Goal: Register for event/course

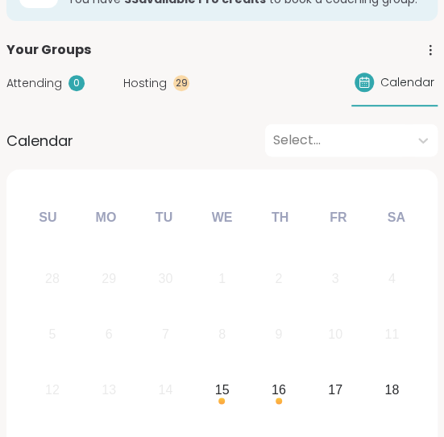
click at [274, 56] on div "Your Groups" at bounding box center [221, 49] width 431 height 19
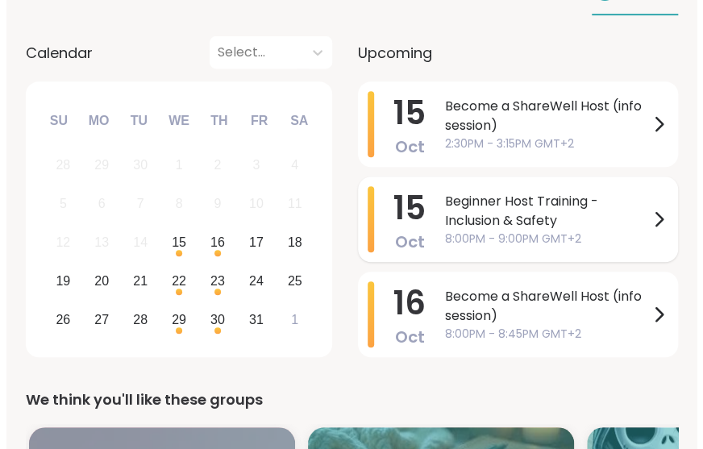
scroll to position [218, 0]
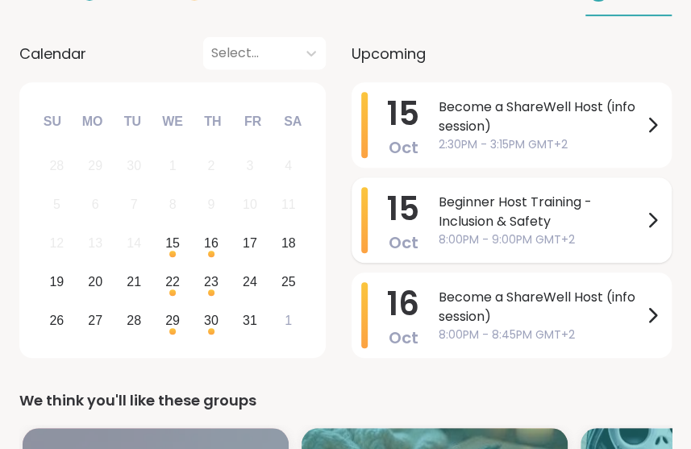
click at [443, 220] on span "Beginner Host Training - Inclusion & Safety" at bounding box center [540, 212] width 204 height 39
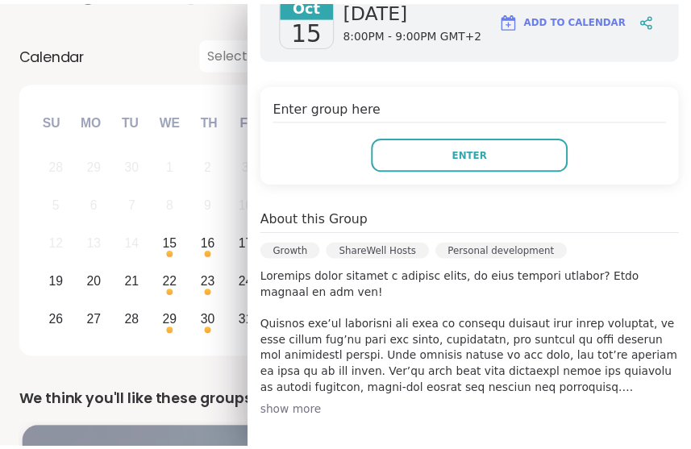
scroll to position [301, 0]
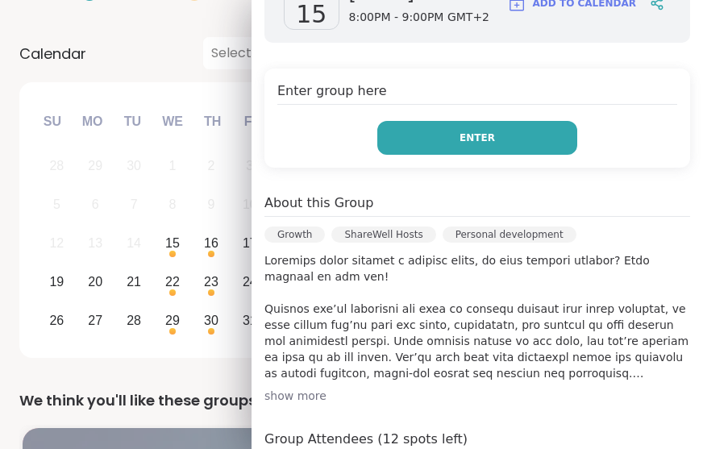
click at [443, 132] on button "Enter" at bounding box center [477, 138] width 200 height 34
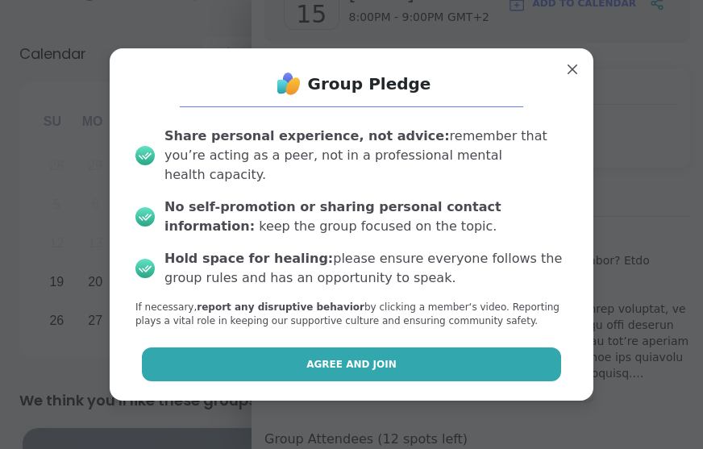
click at [361, 357] on span "Agree and Join" at bounding box center [351, 364] width 90 height 15
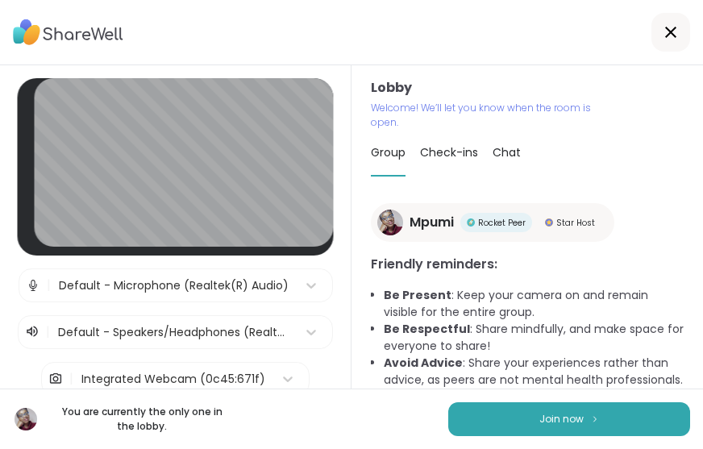
scroll to position [74, 0]
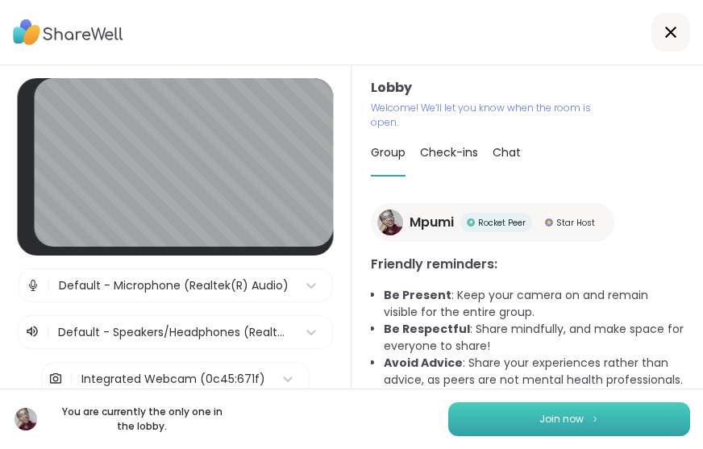
click at [443, 419] on span "Join now" at bounding box center [561, 419] width 44 height 15
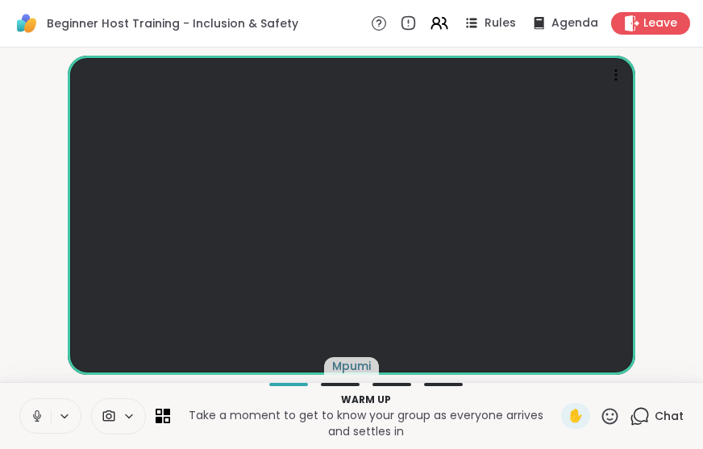
click at [64, 417] on icon at bounding box center [64, 415] width 6 height 3
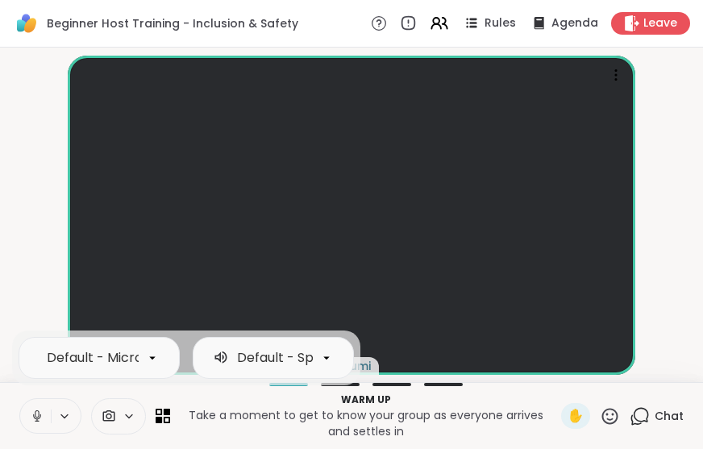
click at [153, 360] on icon at bounding box center [152, 358] width 15 height 15
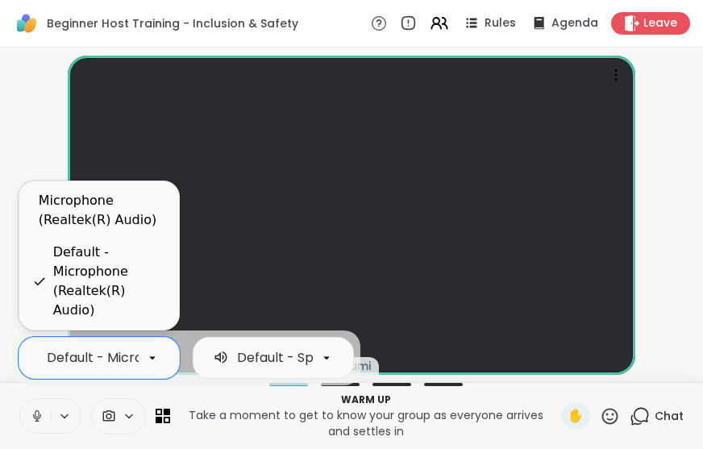
scroll to position [0, 141]
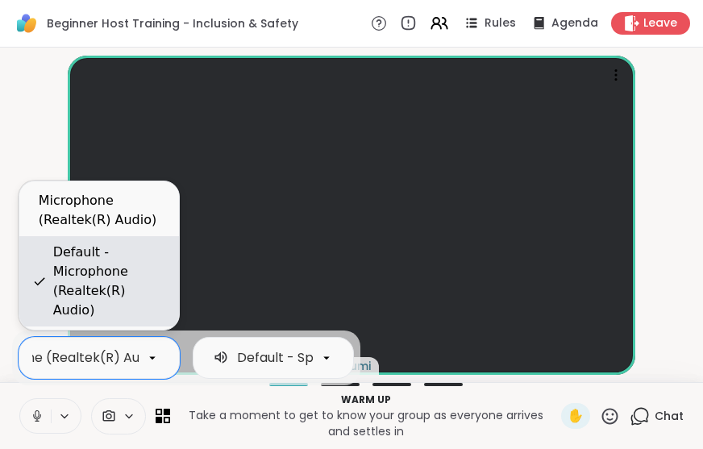
click at [106, 318] on div "Default - Microphone (Realtek(R) Audio)" at bounding box center [109, 281] width 113 height 77
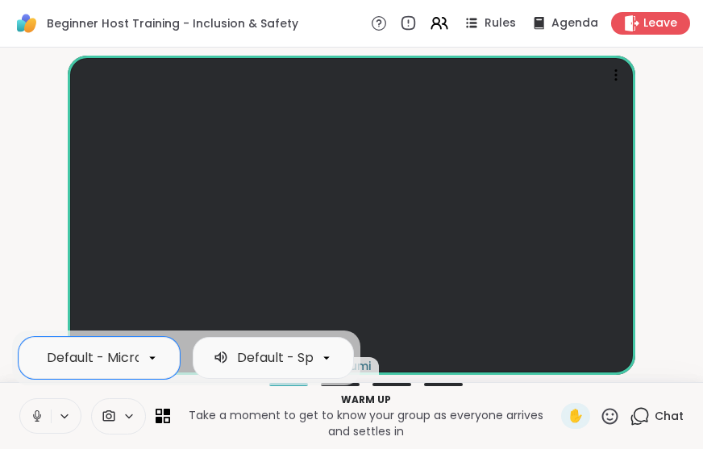
click at [64, 415] on icon at bounding box center [64, 416] width 13 height 14
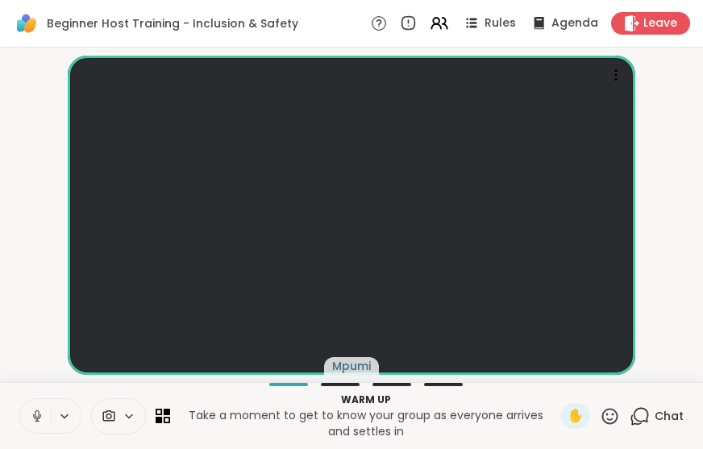
click at [63, 414] on icon at bounding box center [64, 416] width 13 height 14
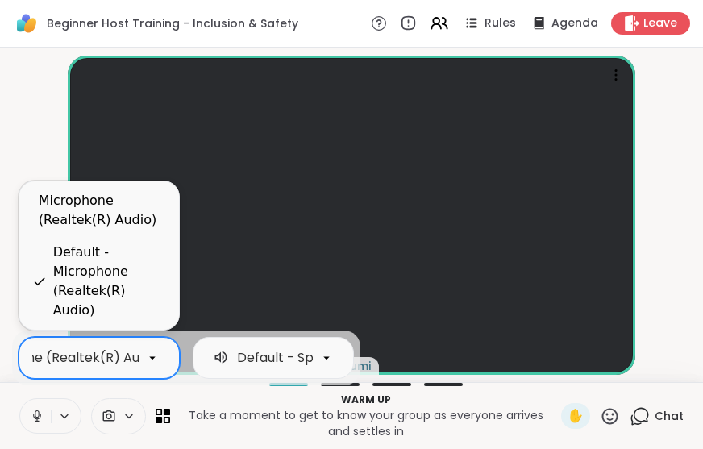
click at [81, 356] on div "Default - Microphone (Realtek(R) Audio)" at bounding box center [35, 357] width 259 height 19
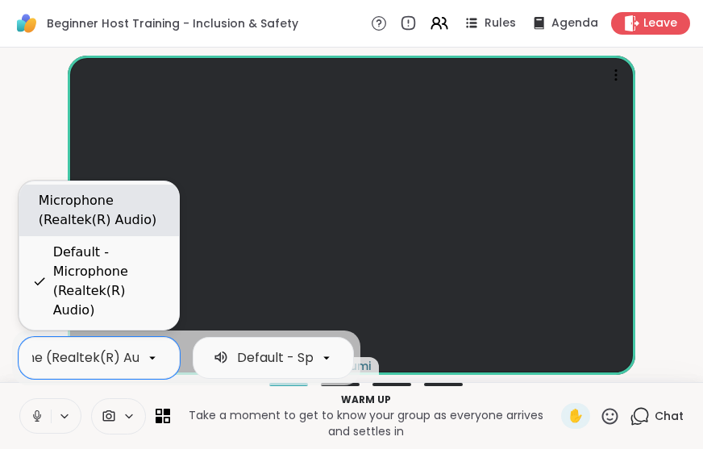
click at [91, 230] on div "Microphone (Realtek(R) Audio)" at bounding box center [102, 210] width 127 height 39
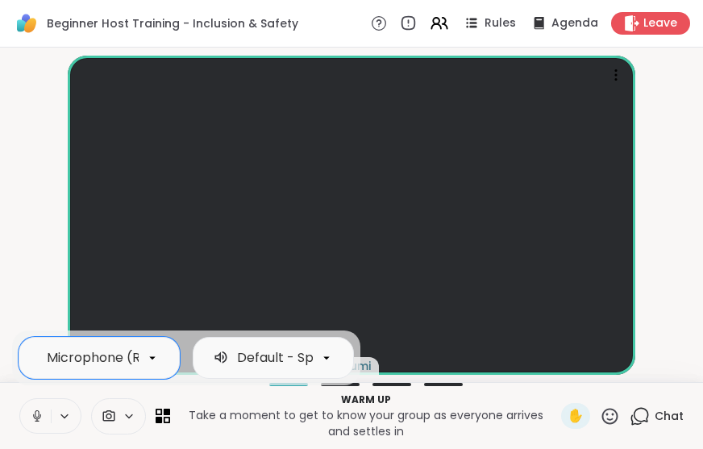
click at [67, 426] on div "option Microphone (Realtek(R) Audio), selected. Microphone (Realtek(R) Audio) D…" at bounding box center [50, 415] width 62 height 35
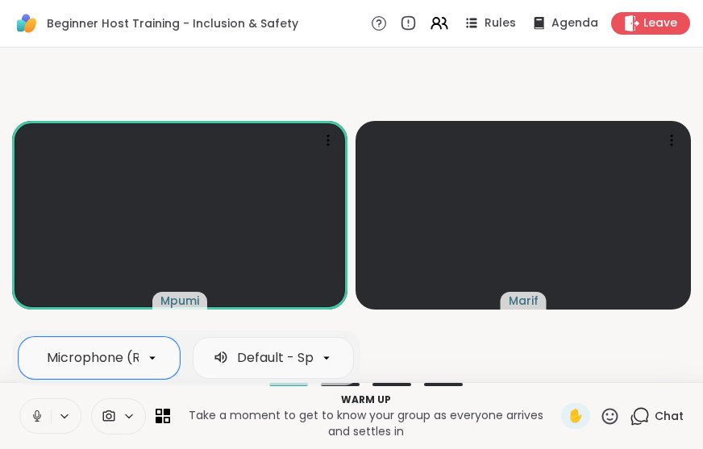
click at [335, 77] on video-player-container "Mpumi Marif" at bounding box center [351, 215] width 683 height 322
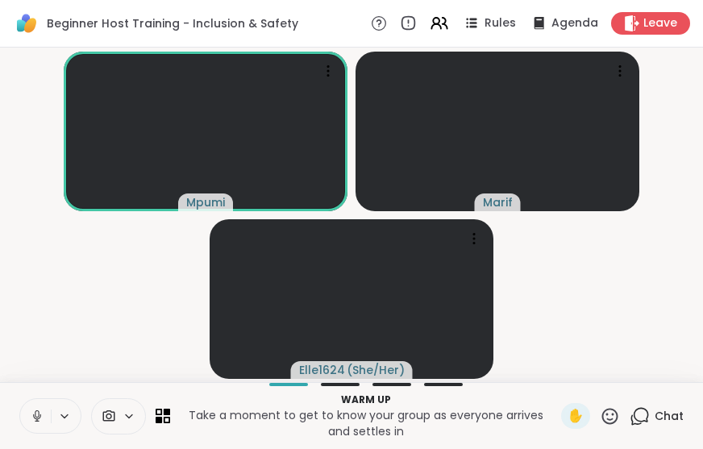
click at [443, 421] on icon at bounding box center [610, 416] width 20 height 20
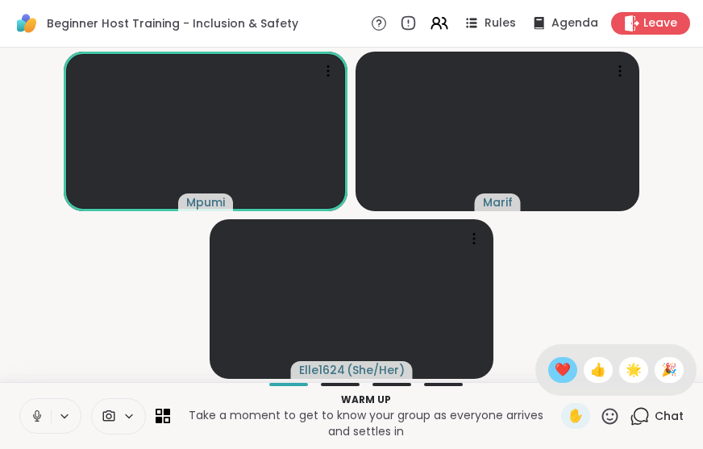
click at [443, 365] on span "❤️" at bounding box center [562, 369] width 16 height 19
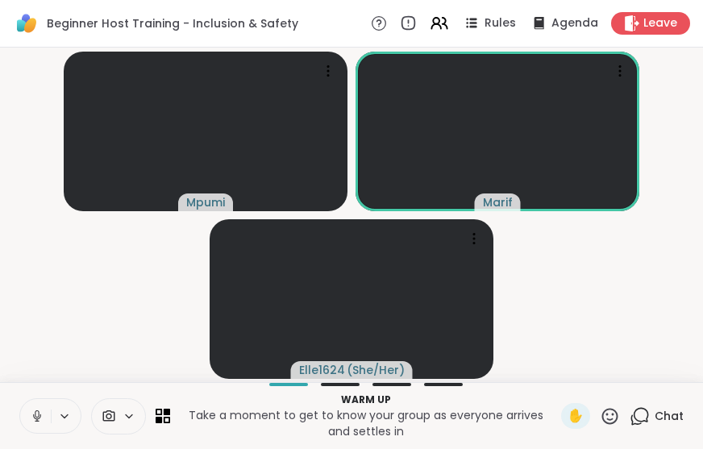
click at [117, 330] on video-player-container "Mpumi Marif Elle1624 ( She/Her )" at bounding box center [351, 215] width 683 height 322
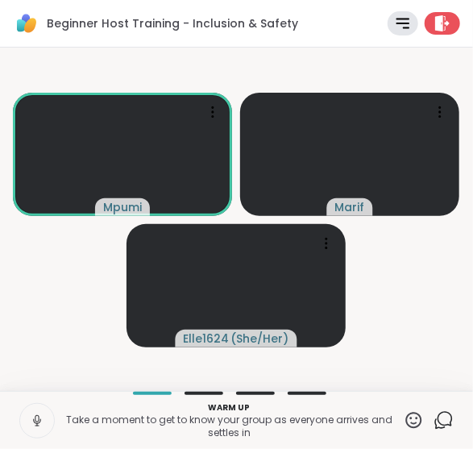
click at [404, 422] on icon at bounding box center [414, 420] width 20 height 20
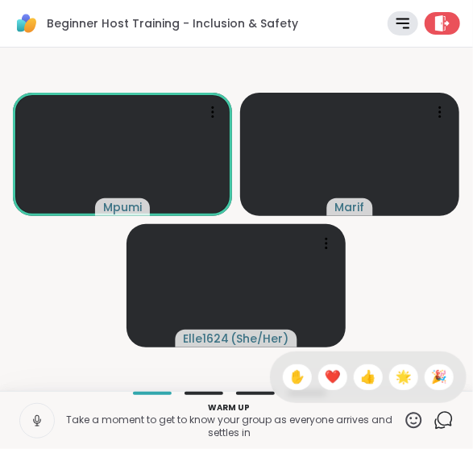
click at [396, 375] on span "🌟" at bounding box center [404, 376] width 16 height 19
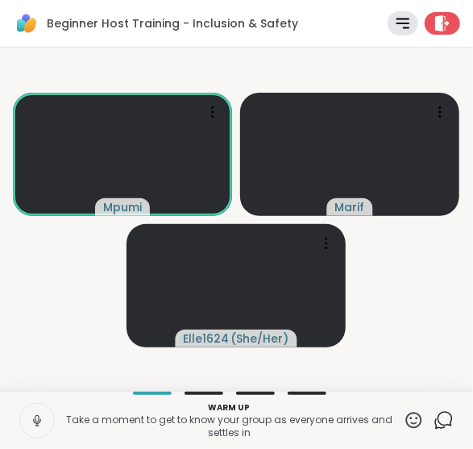
click at [397, 305] on video-player-container "Mpumi Marif Elle1624 ( She/Her )" at bounding box center [237, 219] width 454 height 330
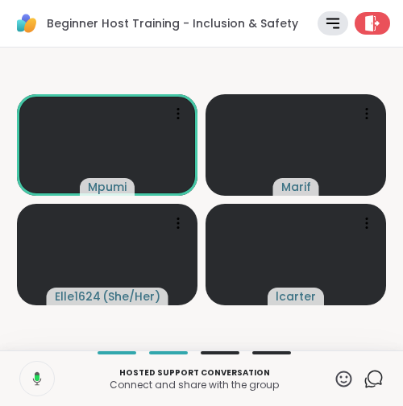
click at [35, 377] on icon at bounding box center [37, 379] width 5 height 6
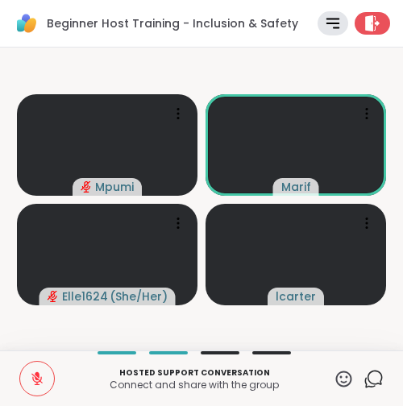
click at [35, 377] on icon at bounding box center [36, 379] width 11 height 11
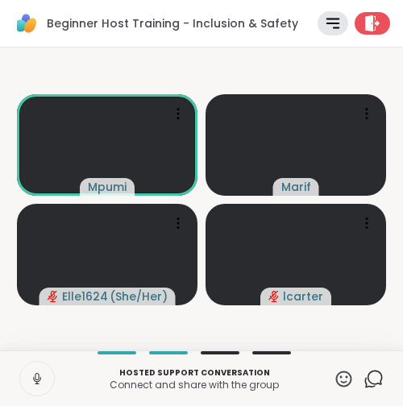
click at [334, 378] on icon at bounding box center [344, 379] width 20 height 20
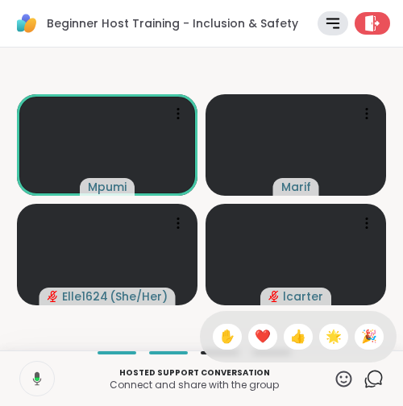
click at [255, 333] on span "❤️" at bounding box center [263, 336] width 16 height 19
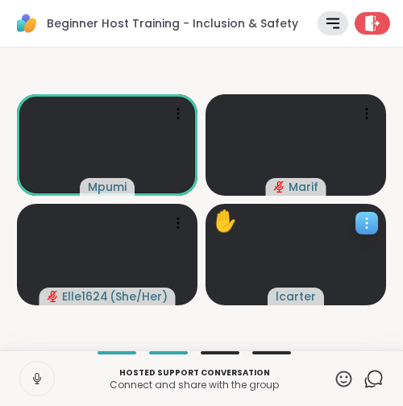
click at [367, 228] on icon at bounding box center [367, 223] width 16 height 16
click at [381, 351] on div "Mpumi Marif Elle1624 ( She/Her ) lcarter" at bounding box center [201, 199] width 403 height 303
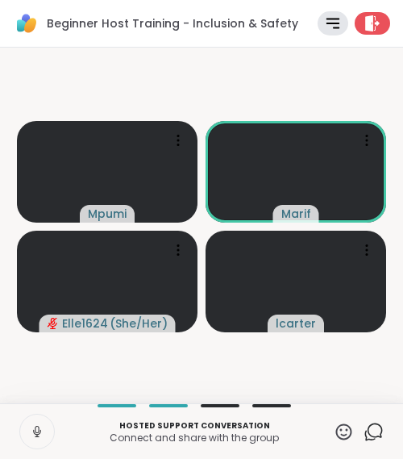
click at [334, 432] on icon at bounding box center [344, 431] width 20 height 20
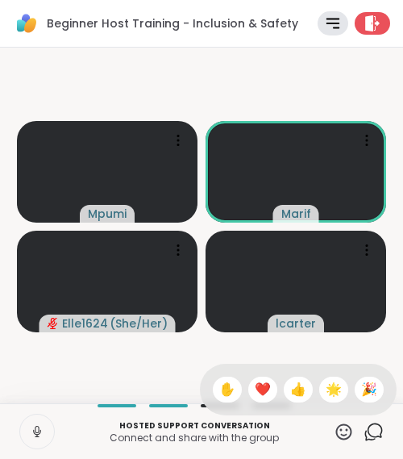
click at [255, 388] on span "❤️" at bounding box center [263, 389] width 16 height 19
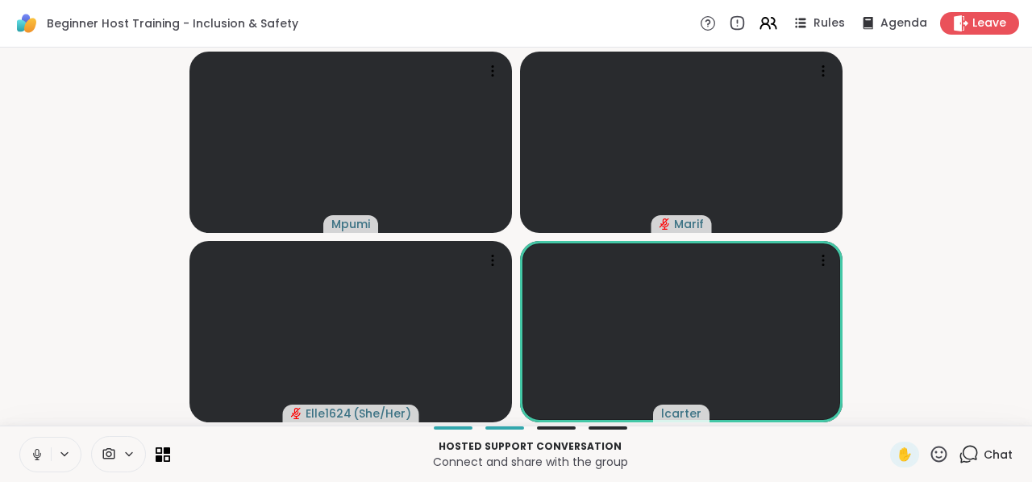
click at [443, 436] on icon at bounding box center [939, 454] width 16 height 16
click at [443, 401] on div "❤️" at bounding box center [891, 412] width 29 height 26
click at [443, 436] on icon at bounding box center [938, 454] width 20 height 20
click at [443, 415] on span "❤️" at bounding box center [891, 411] width 16 height 19
click at [443, 436] on icon at bounding box center [938, 454] width 20 height 20
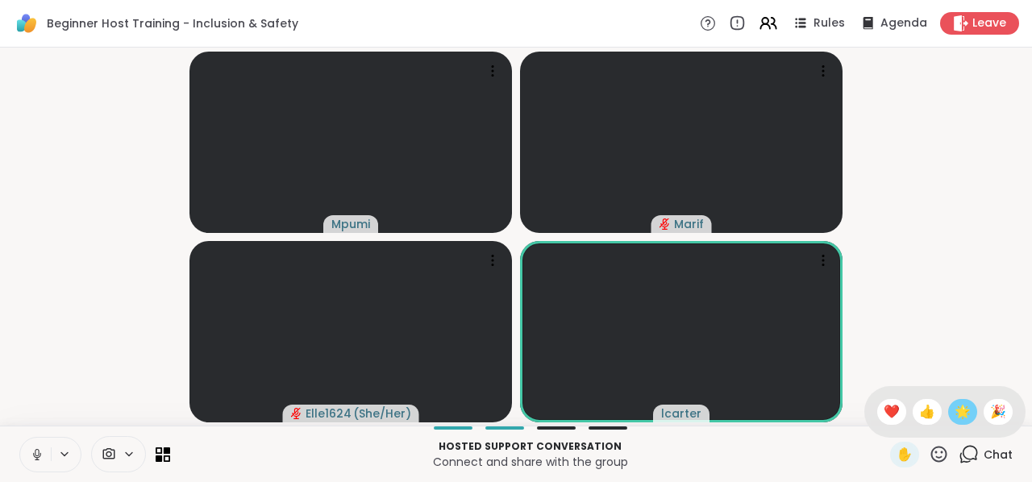
click at [443, 409] on span "🌟" at bounding box center [962, 411] width 16 height 19
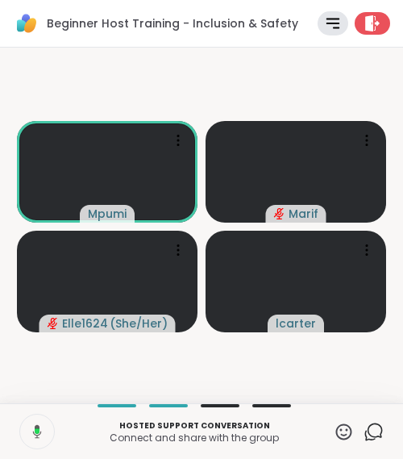
click at [334, 431] on icon at bounding box center [344, 431] width 20 height 20
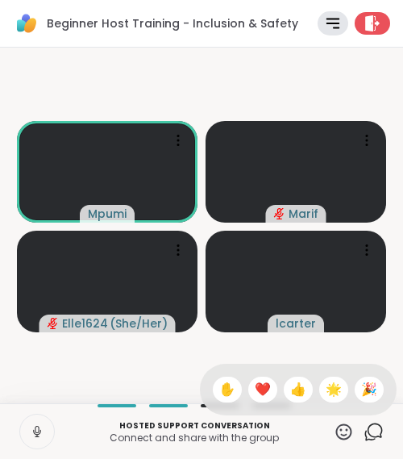
click at [255, 390] on span "❤️" at bounding box center [263, 389] width 16 height 19
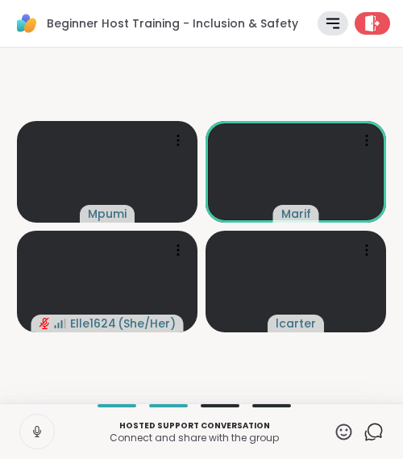
click at [35, 431] on icon at bounding box center [37, 429] width 4 height 7
click at [35, 431] on icon at bounding box center [36, 431] width 11 height 11
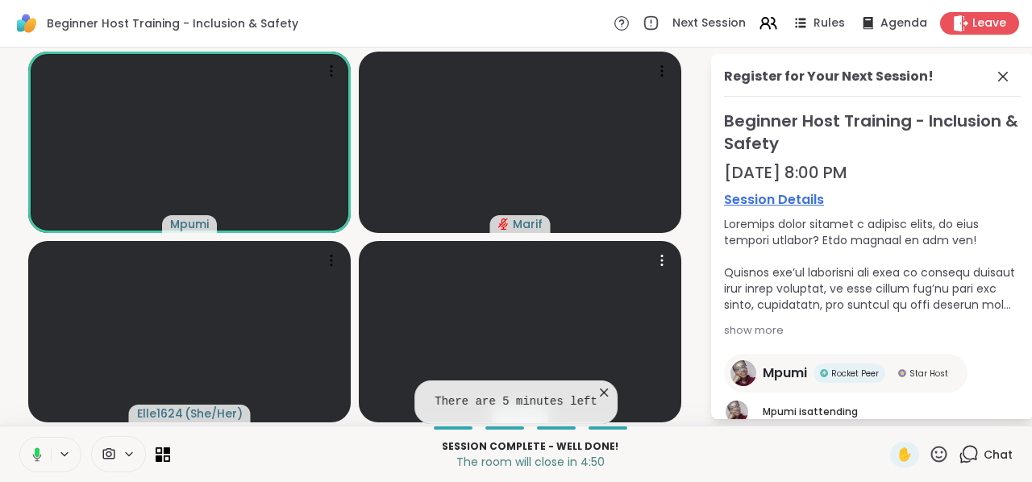
click at [443, 391] on icon at bounding box center [604, 392] width 16 height 16
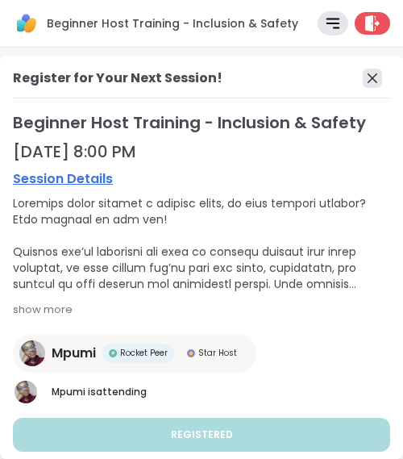
click at [367, 78] on icon at bounding box center [372, 78] width 10 height 10
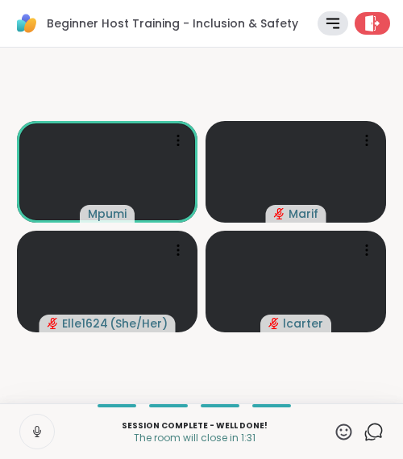
click at [311, 375] on video-player-container "Mpumi Marif Elle1624 ( She/Her ) lcarter" at bounding box center [202, 225] width 384 height 343
click at [363, 430] on icon at bounding box center [373, 431] width 20 height 20
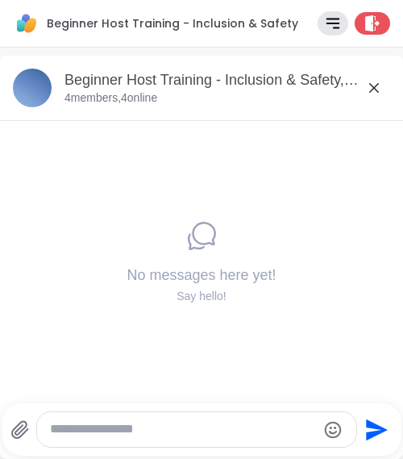
click at [214, 436] on textarea "Type your message" at bounding box center [183, 429] width 267 height 17
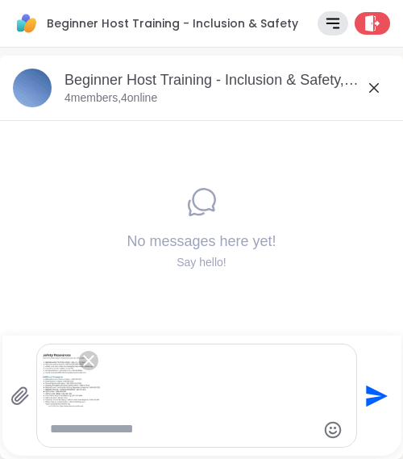
click at [373, 396] on icon "Send" at bounding box center [375, 396] width 26 height 26
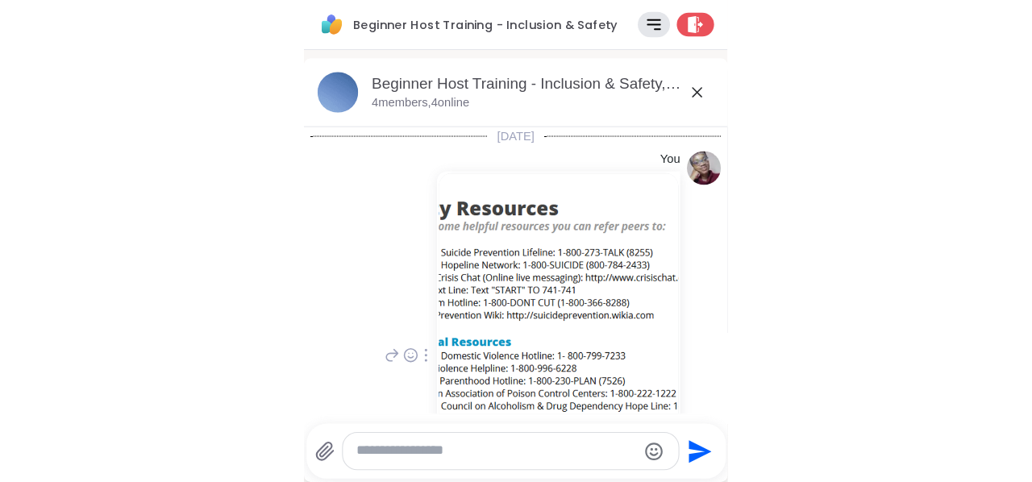
scroll to position [146, 0]
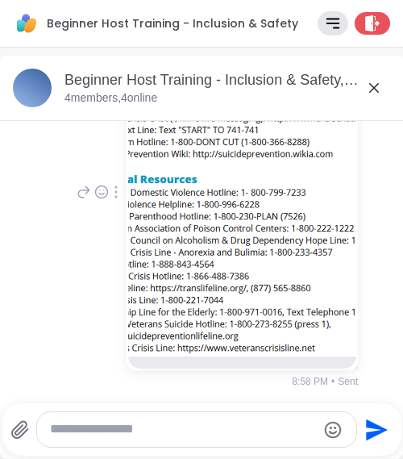
click at [372, 91] on icon at bounding box center [374, 88] width 10 height 10
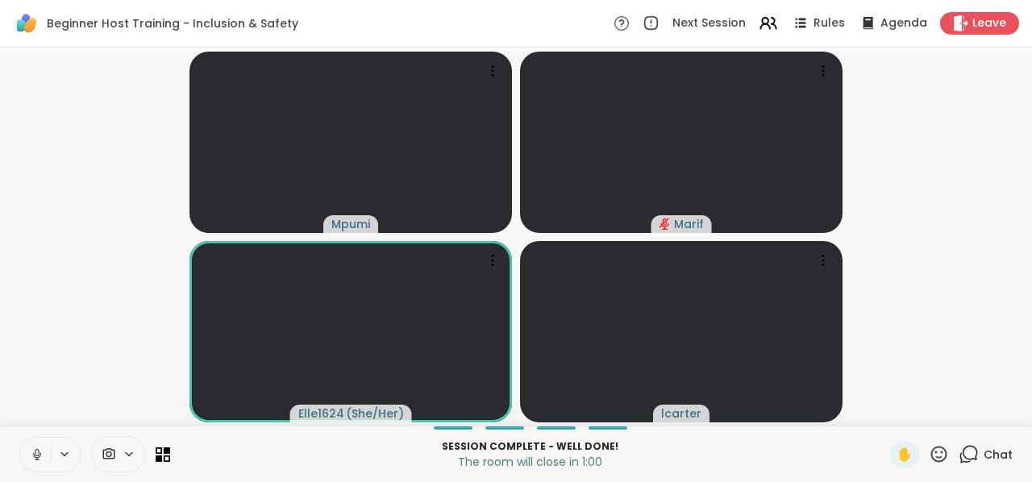
click at [443, 436] on span "Chat" at bounding box center [997, 454] width 29 height 16
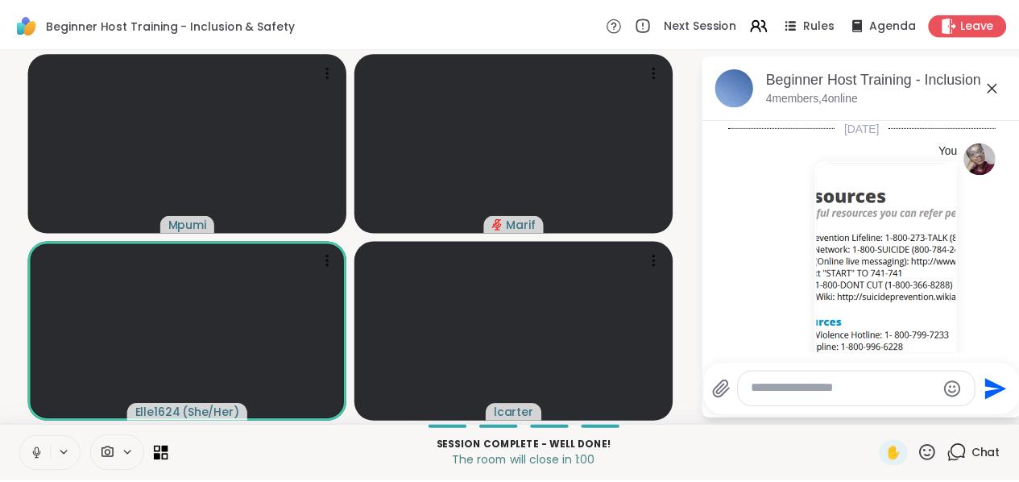
scroll to position [183, 0]
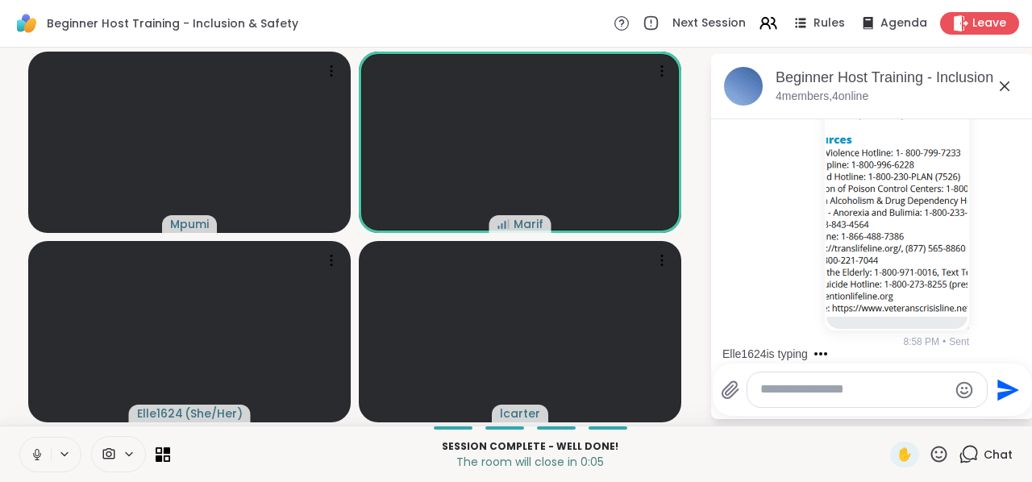
click at [443, 436] on icon at bounding box center [938, 454] width 20 height 20
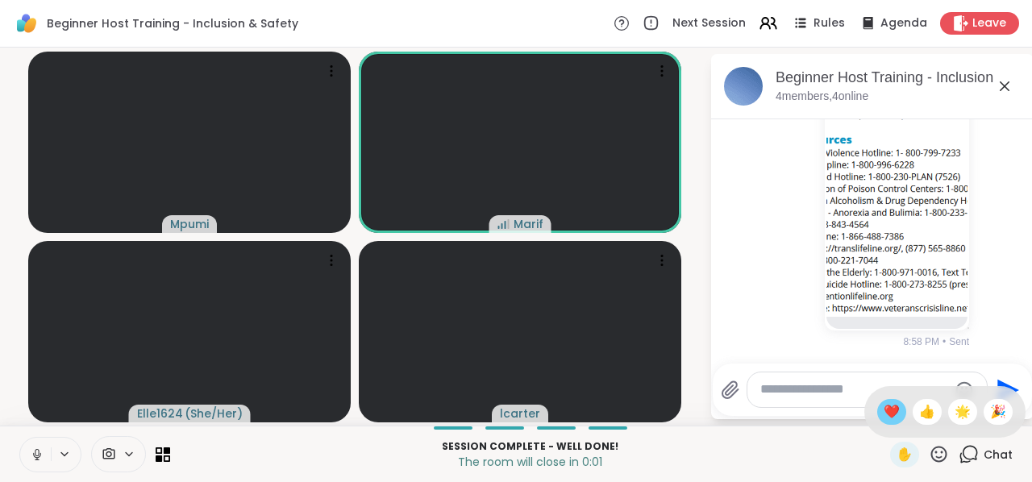
click at [443, 420] on span "❤️" at bounding box center [891, 411] width 16 height 19
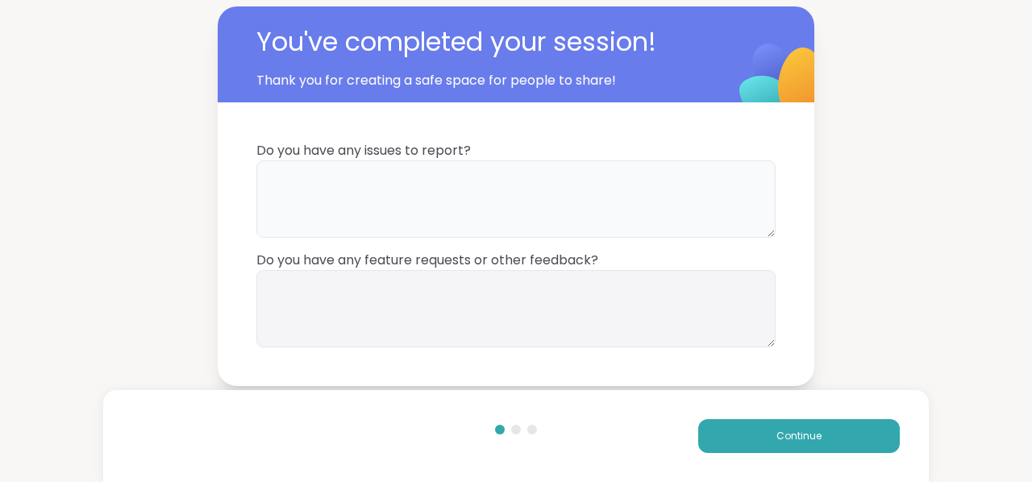
click at [443, 199] on textarea at bounding box center [515, 198] width 519 height 77
type textarea "**"
click at [443, 434] on span "Continue" at bounding box center [798, 436] width 45 height 15
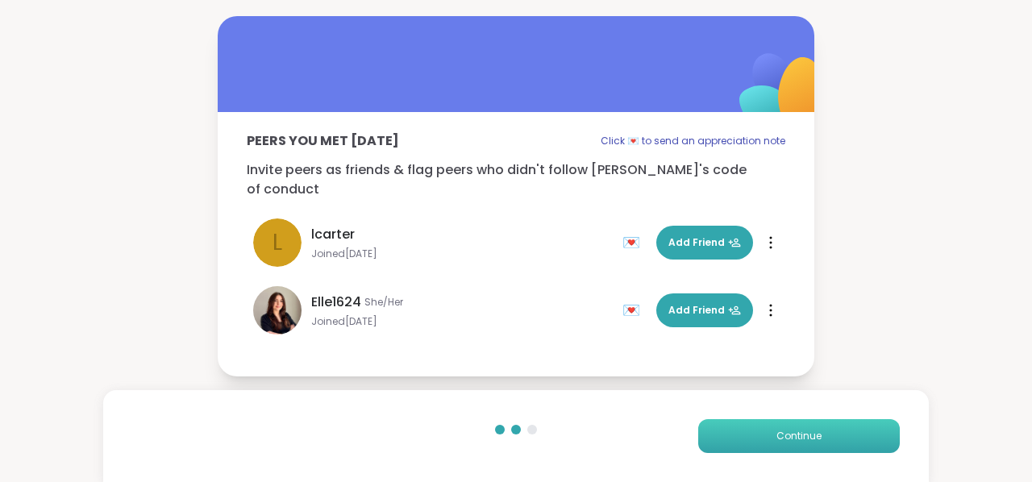
click at [443, 435] on span "Continue" at bounding box center [798, 436] width 45 height 15
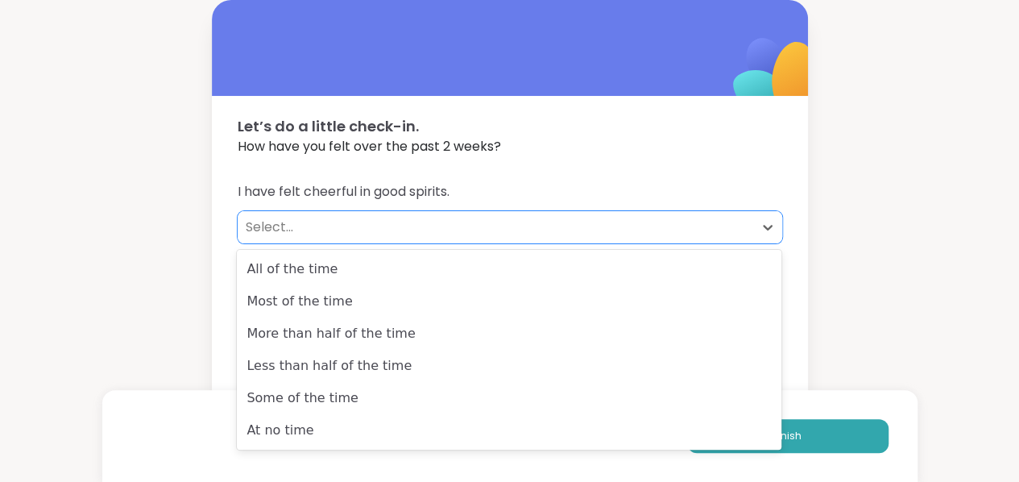
click at [284, 223] on div "Select..." at bounding box center [496, 227] width 500 height 19
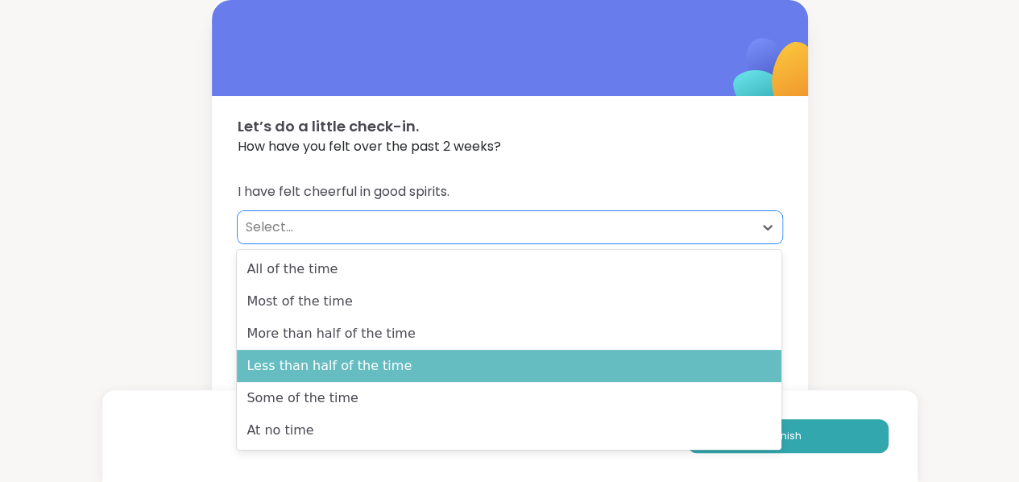
click at [300, 364] on div "Less than half of the time" at bounding box center [509, 366] width 545 height 32
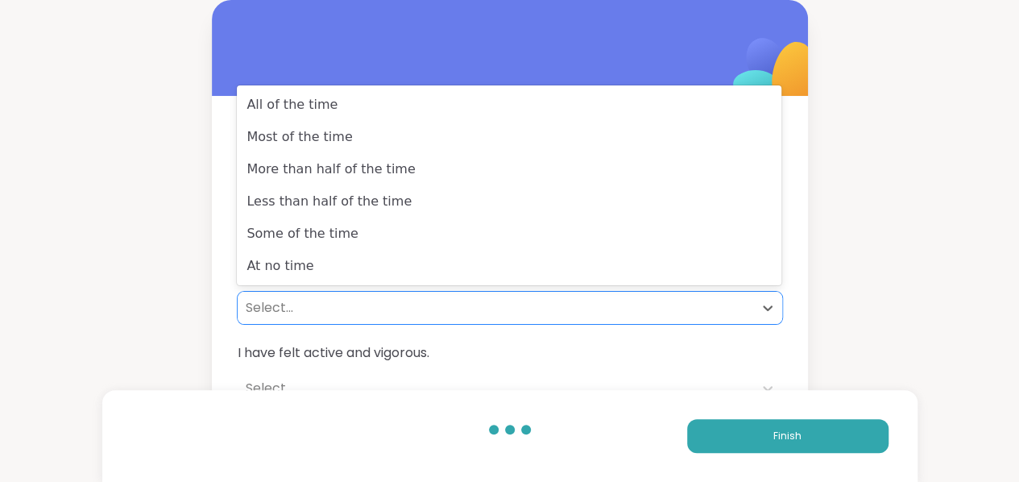
click at [282, 305] on div "Select..." at bounding box center [496, 307] width 500 height 19
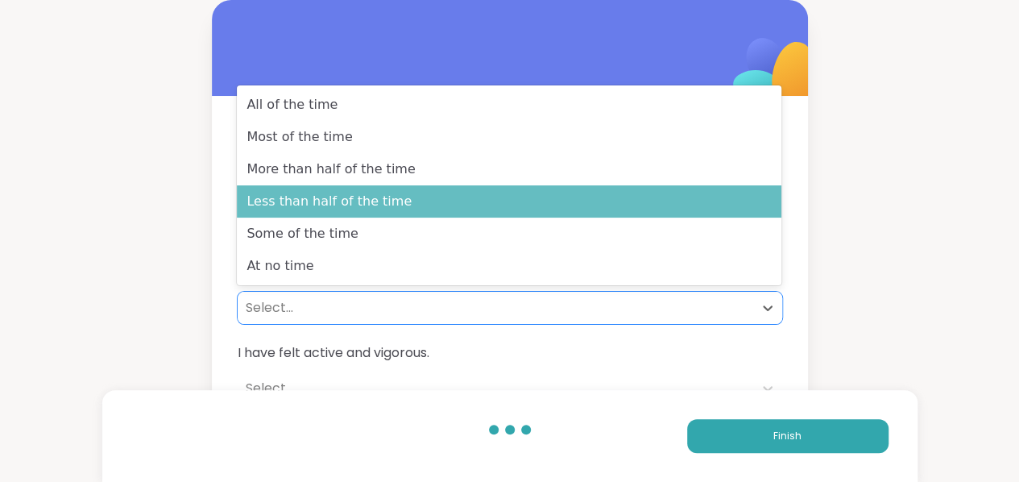
click at [363, 206] on div "Less than half of the time" at bounding box center [509, 201] width 545 height 32
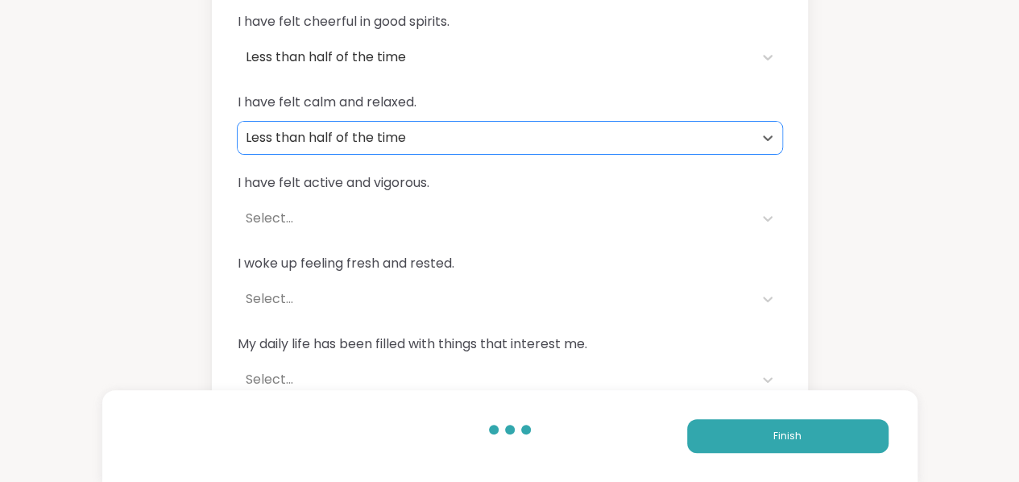
scroll to position [193, 0]
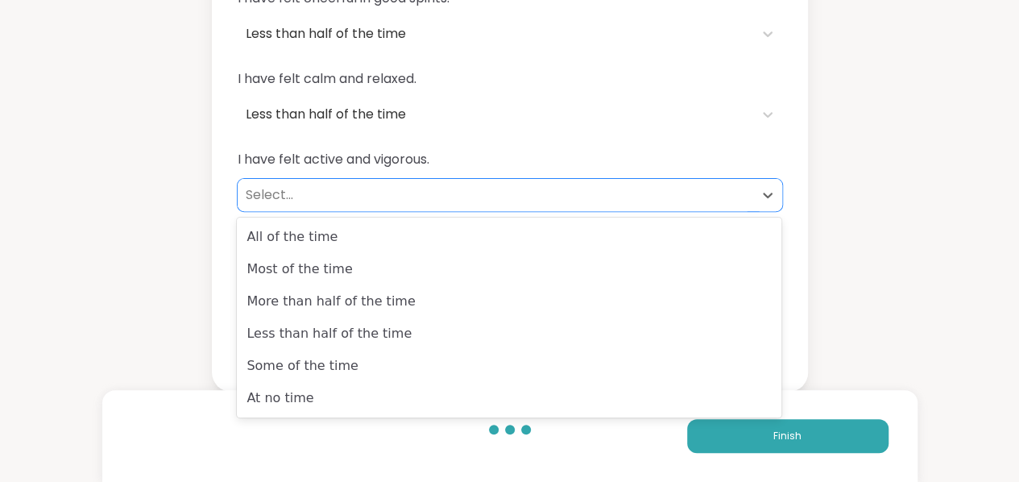
click at [287, 195] on div "Select..." at bounding box center [496, 194] width 500 height 19
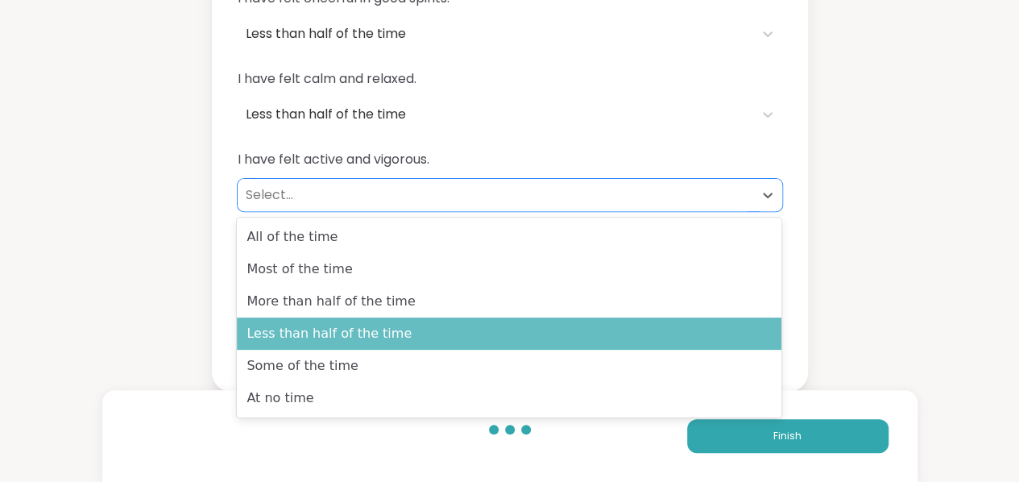
click at [310, 334] on div "Less than half of the time" at bounding box center [509, 334] width 545 height 32
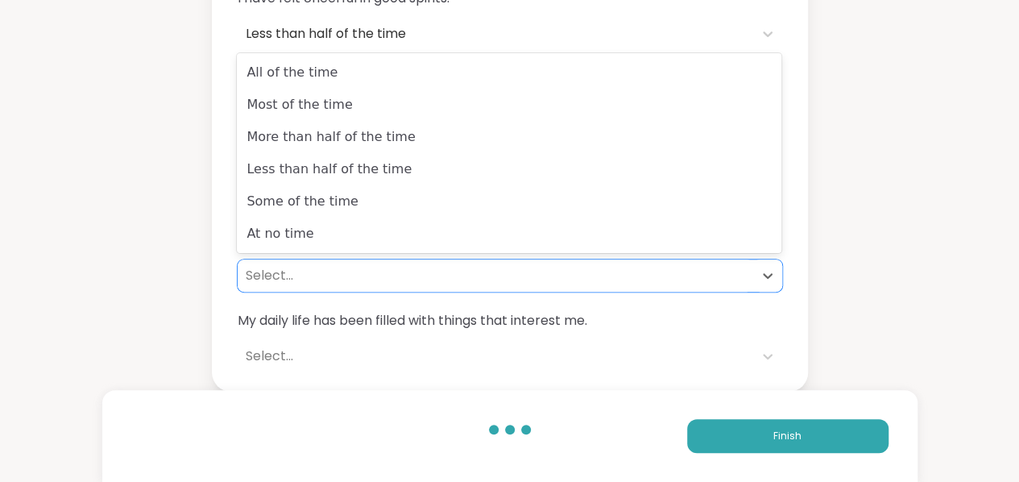
click at [261, 280] on div "Select..." at bounding box center [496, 275] width 500 height 19
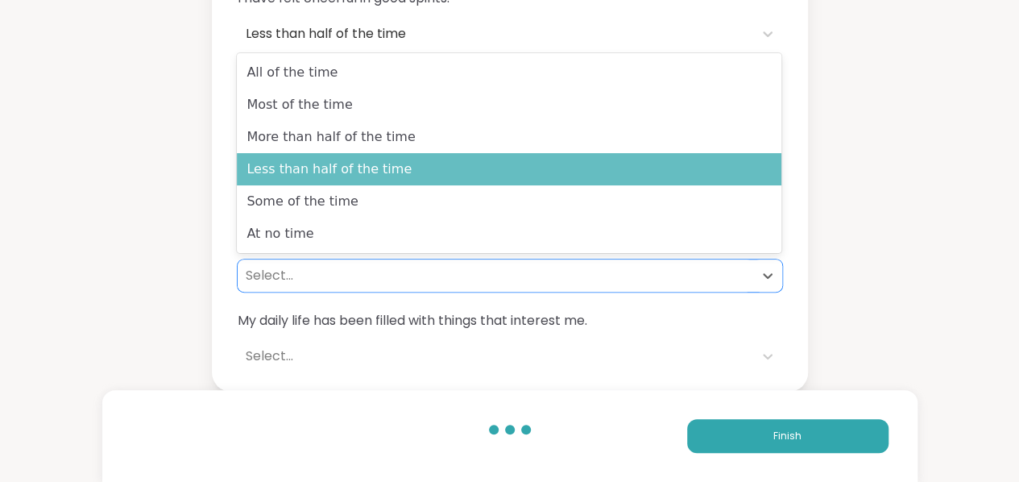
click at [337, 170] on div "Less than half of the time" at bounding box center [509, 169] width 545 height 32
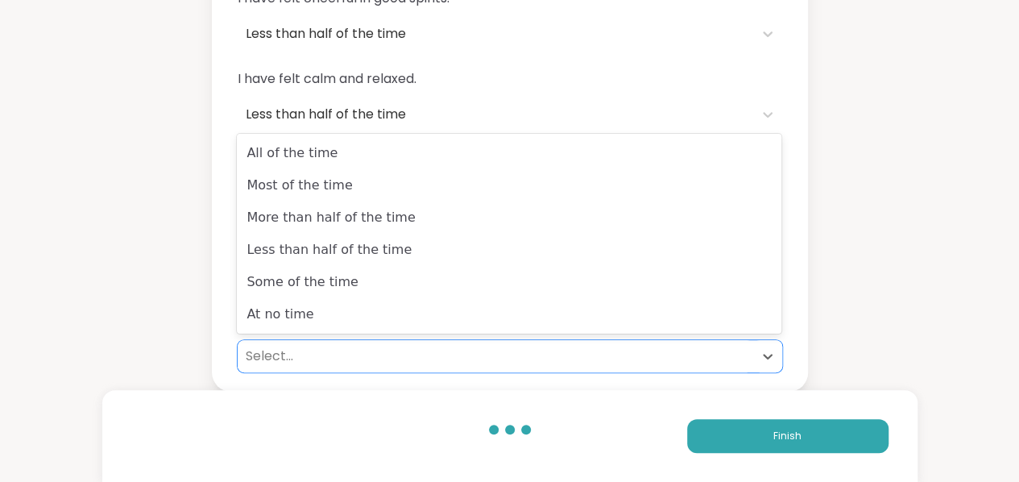
click at [276, 356] on div "Select..." at bounding box center [496, 356] width 500 height 19
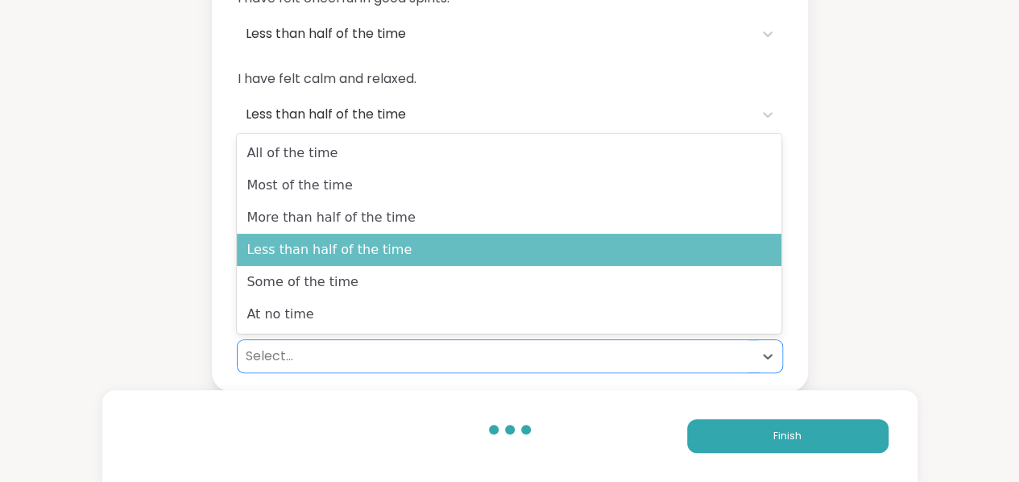
click at [333, 257] on div "Less than half of the time" at bounding box center [509, 250] width 545 height 32
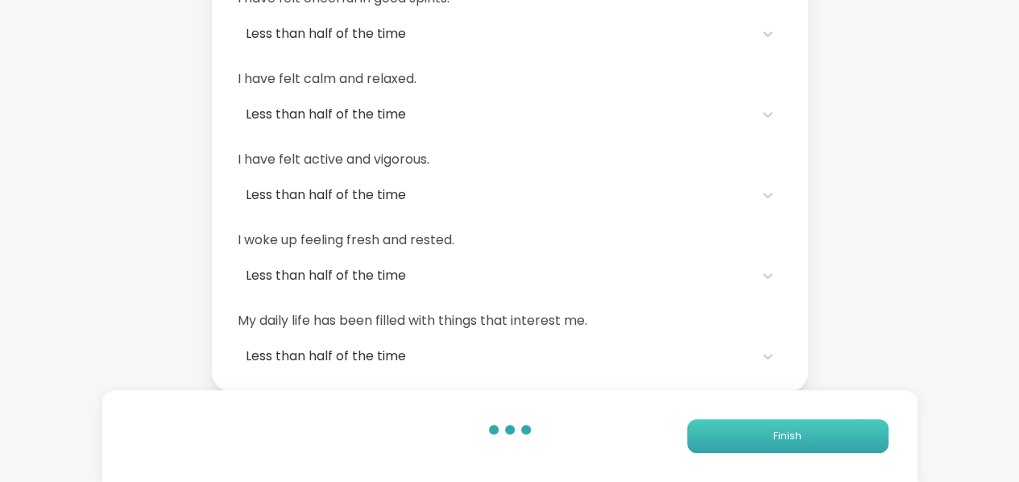
click at [443, 434] on button "Finish" at bounding box center [787, 436] width 201 height 34
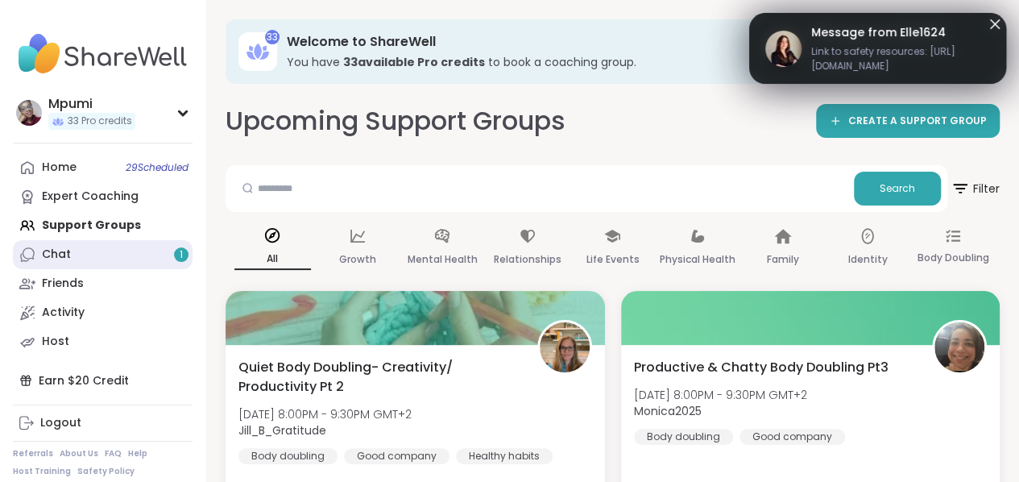
click at [79, 252] on link "Chat 1" at bounding box center [103, 254] width 180 height 29
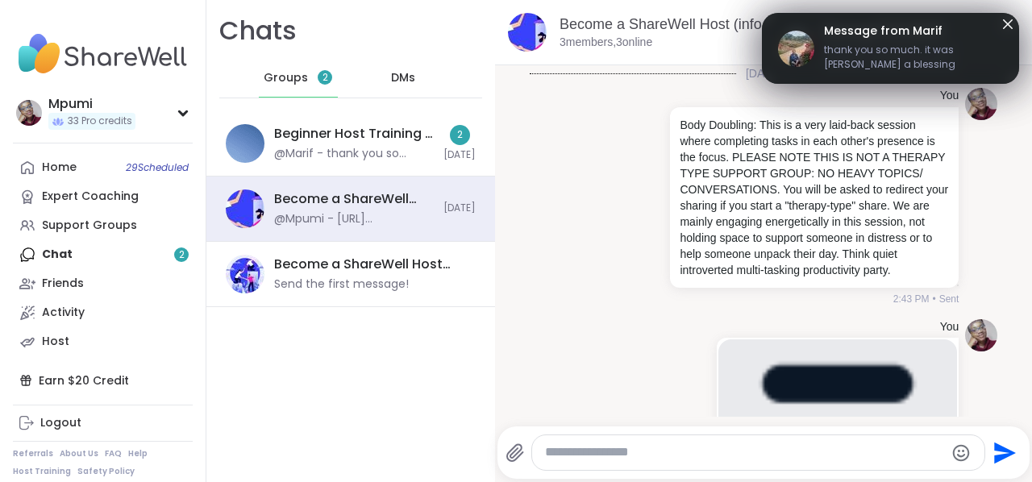
scroll to position [728, 0]
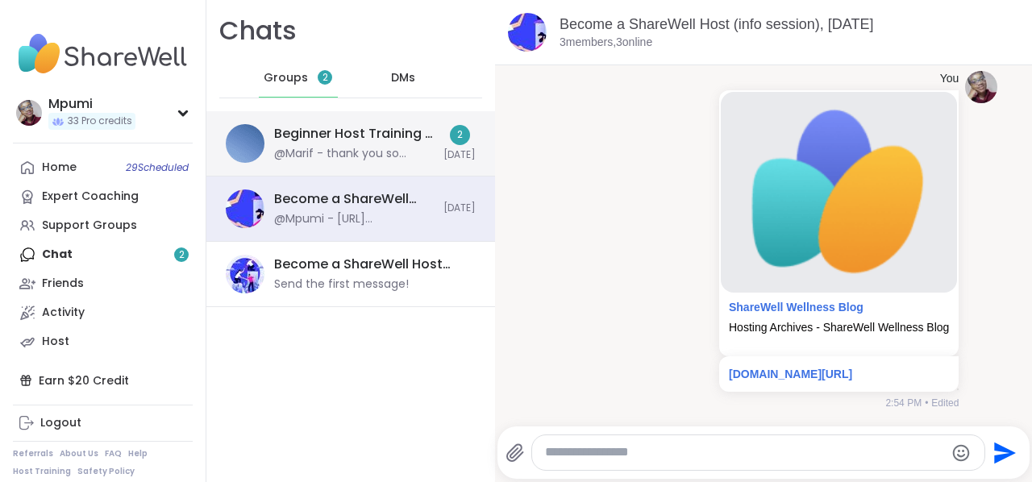
click at [343, 160] on div "@Marif - thank you so much. it was [PERSON_NAME] a blessing experience." at bounding box center [354, 154] width 160 height 16
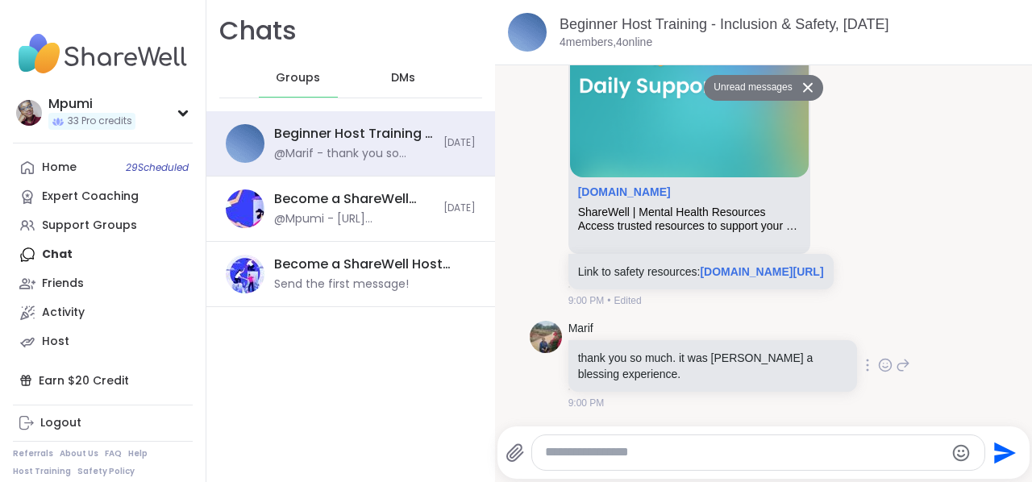
scroll to position [627, 0]
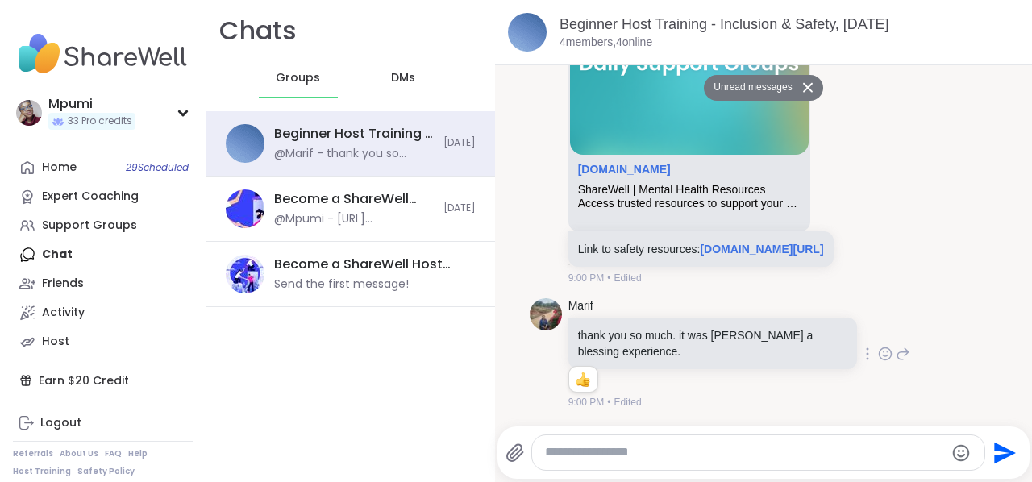
click at [443, 355] on icon at bounding box center [885, 354] width 15 height 16
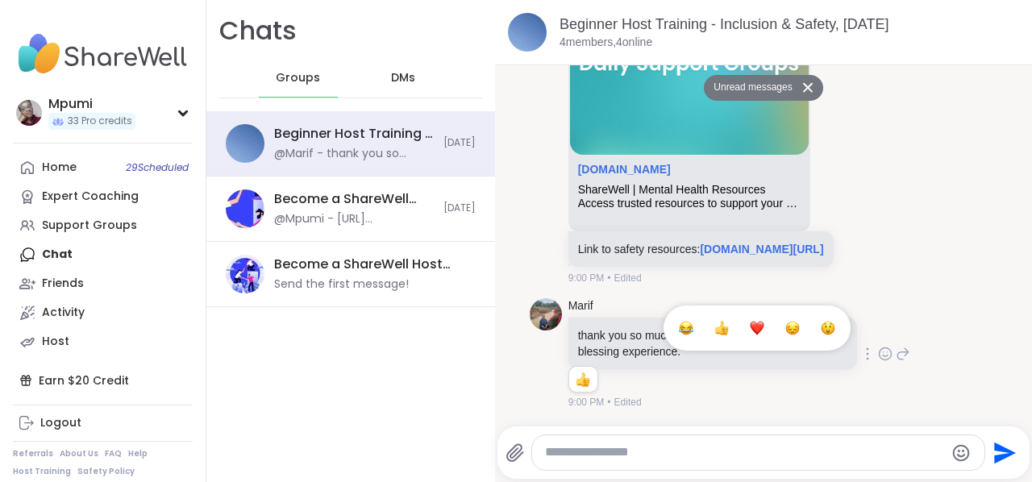
click at [443, 334] on div "Select Reaction: Heart" at bounding box center [756, 328] width 15 height 15
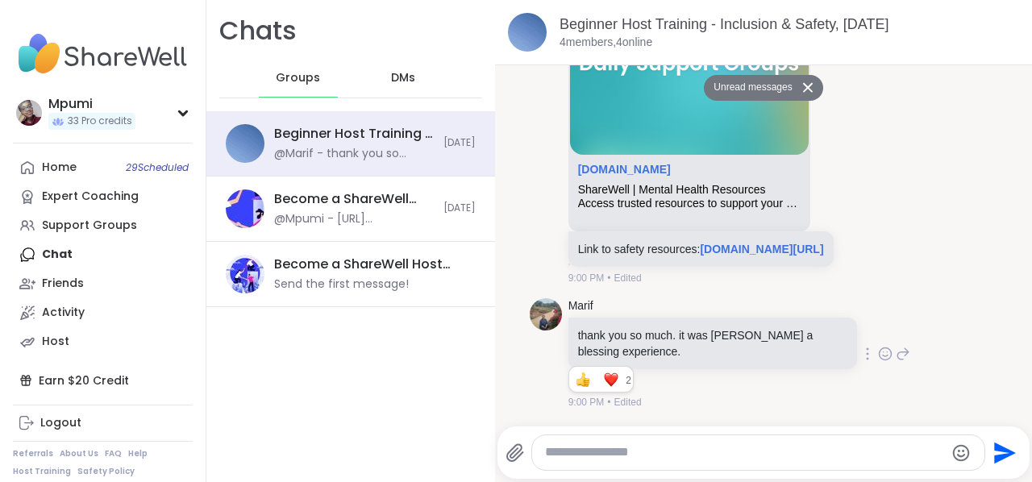
click at [443, 436] on textarea "Type your message" at bounding box center [744, 452] width 399 height 17
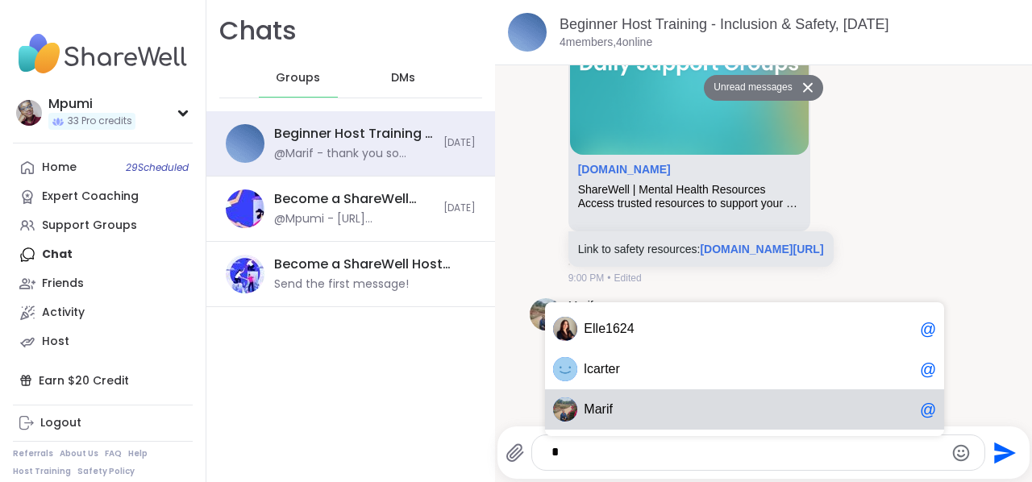
click at [443, 398] on div "M a r i f @" at bounding box center [744, 409] width 399 height 40
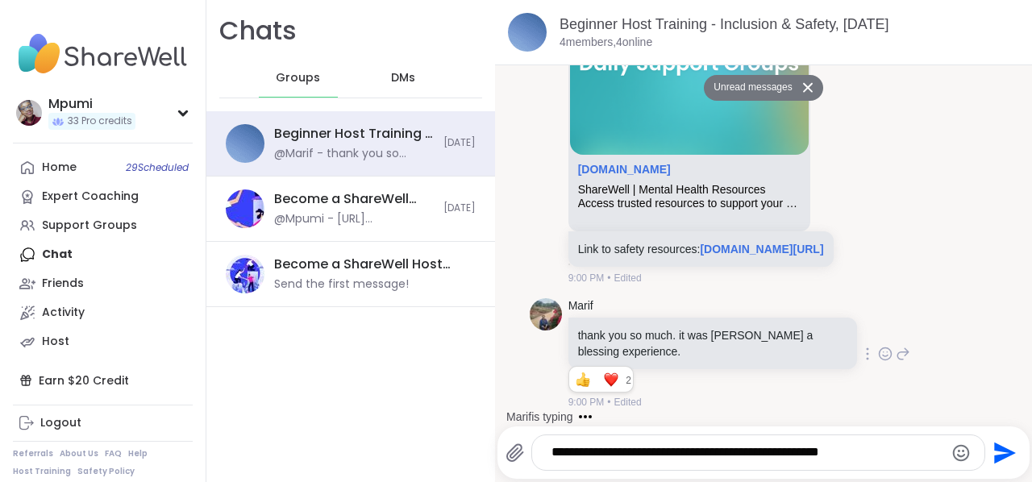
type textarea "**********"
click at [443, 436] on icon "Emoji picker" at bounding box center [960, 452] width 19 height 19
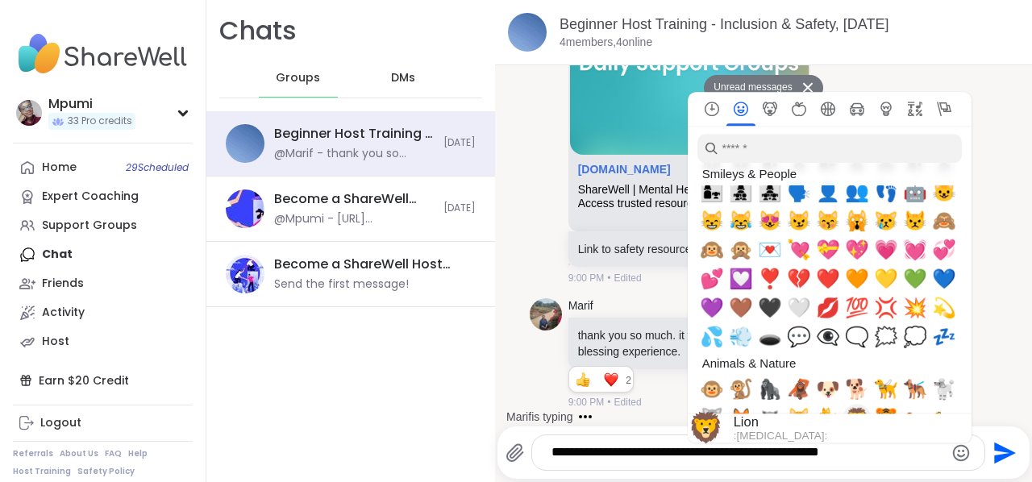
scroll to position [1361, 0]
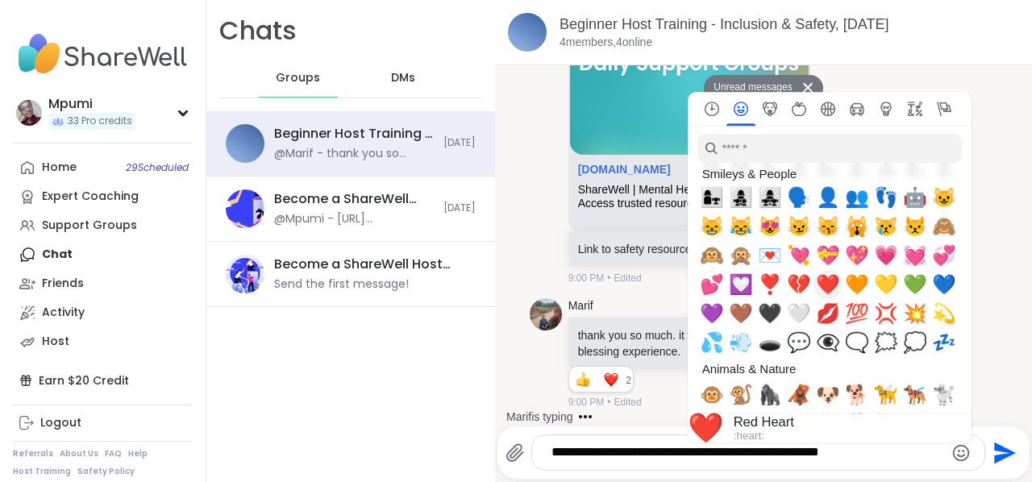
click at [443, 283] on span "❤️" at bounding box center [828, 284] width 24 height 23
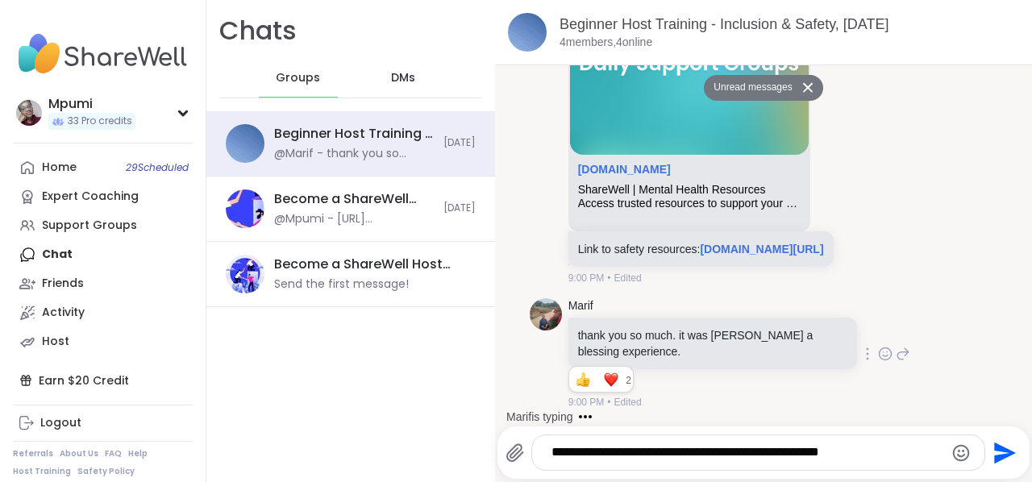
click at [443, 436] on icon "Send" at bounding box center [1003, 453] width 26 height 26
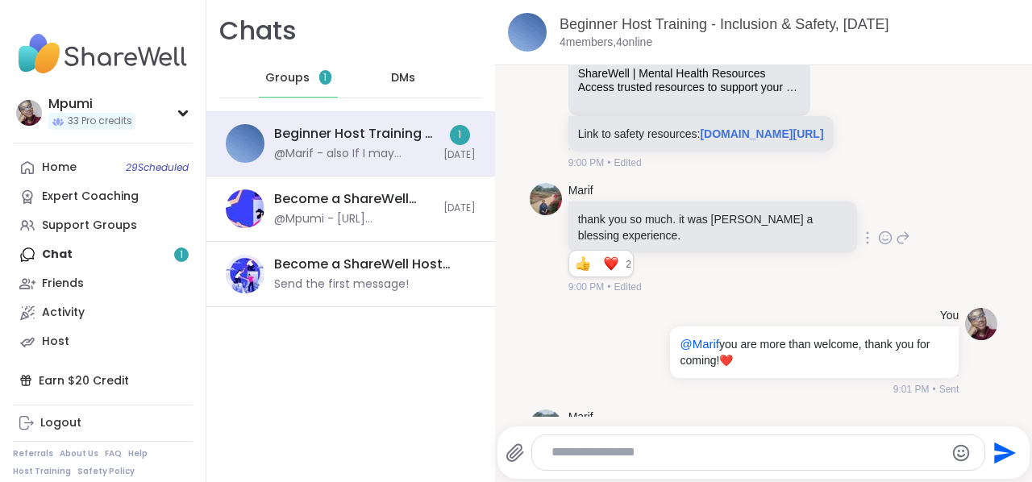
scroll to position [807, 0]
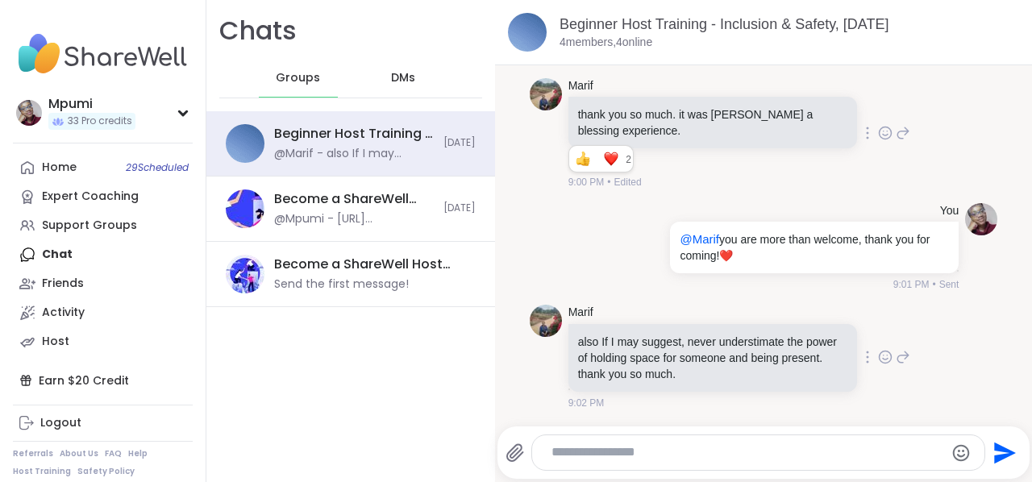
click at [443, 359] on icon at bounding box center [885, 357] width 15 height 16
click at [443, 334] on div "Select Reaction: Heart" at bounding box center [756, 331] width 15 height 15
